Goal: Transaction & Acquisition: Purchase product/service

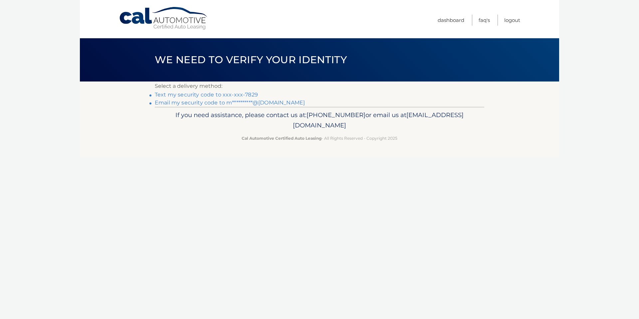
click at [202, 94] on link "Text my security code to xxx-xxx-7829" at bounding box center [206, 95] width 103 height 6
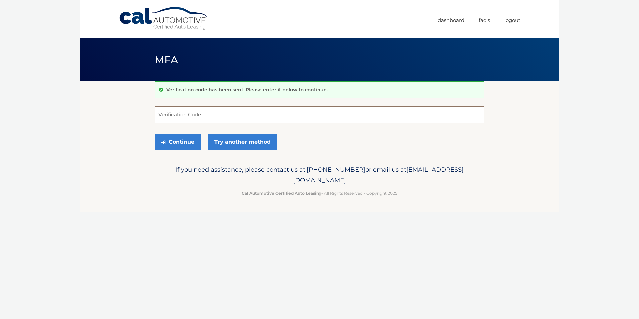
drag, startPoint x: 172, startPoint y: 113, endPoint x: 170, endPoint y: 116, distance: 3.6
click at [170, 116] on input "Verification Code" at bounding box center [320, 115] width 330 height 17
type input "443065"
click at [178, 142] on button "Continue" at bounding box center [178, 142] width 46 height 17
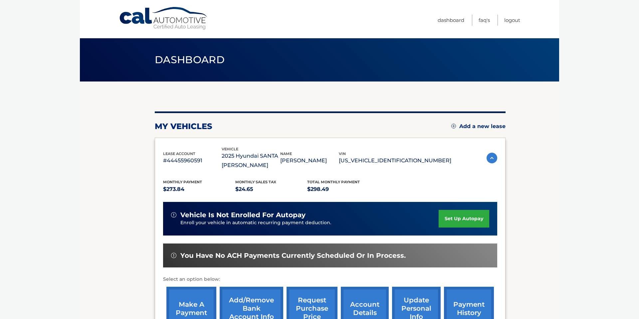
click at [178, 142] on div "lease account #44455960591 vehicle 2025 Hyundai [GEOGRAPHIC_DATA][PERSON_NAME] …" at bounding box center [330, 240] width 351 height 205
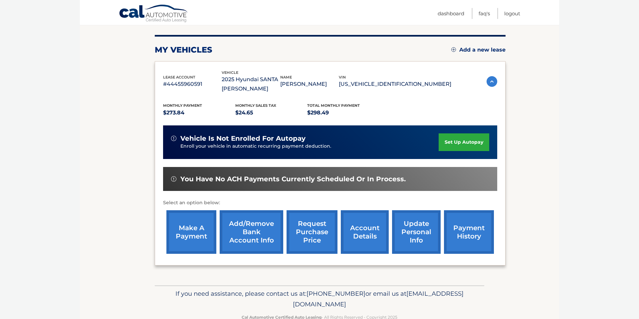
scroll to position [76, 0]
click at [179, 244] on link "make a payment" at bounding box center [192, 233] width 50 height 44
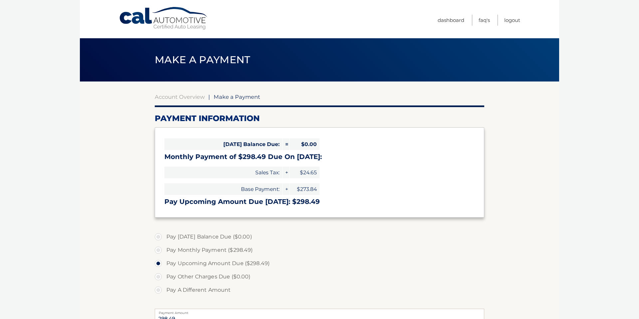
select select "MmM4YmIzMmQtYWJjNy00OWE1LThkMmMtODAxMWQ0MDQ5NjI4"
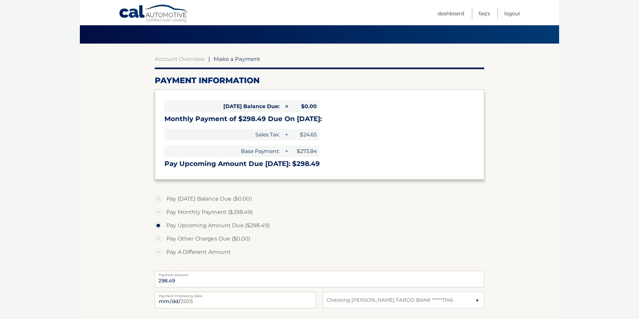
scroll to position [130, 0]
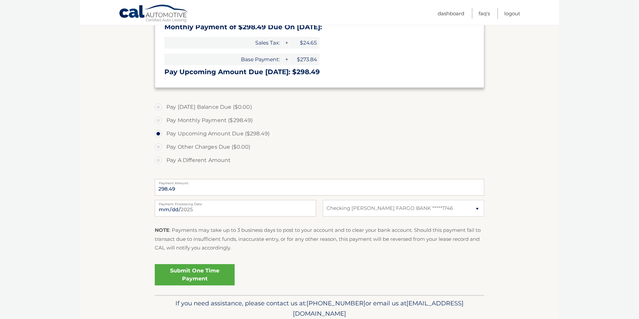
click at [199, 278] on link "Submit One Time Payment" at bounding box center [195, 274] width 80 height 21
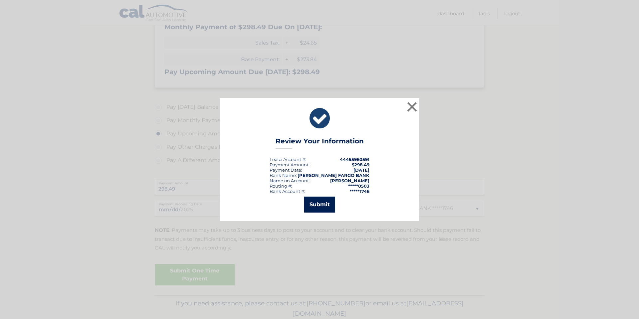
click at [318, 211] on button "Submit" at bounding box center [319, 205] width 31 height 16
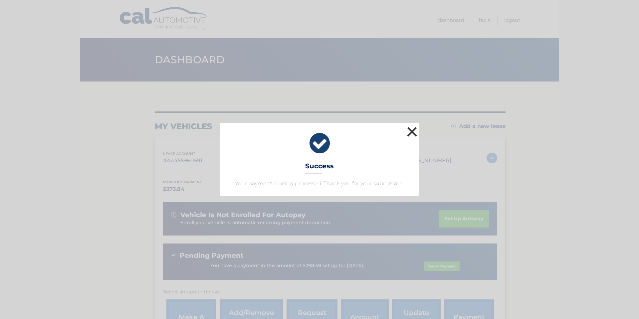
click at [414, 132] on button "×" at bounding box center [412, 131] width 13 height 13
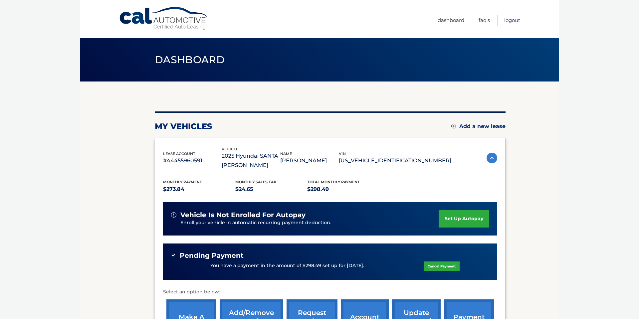
click at [515, 20] on link "Logout" at bounding box center [513, 20] width 16 height 11
